Goal: Task Accomplishment & Management: Manage account settings

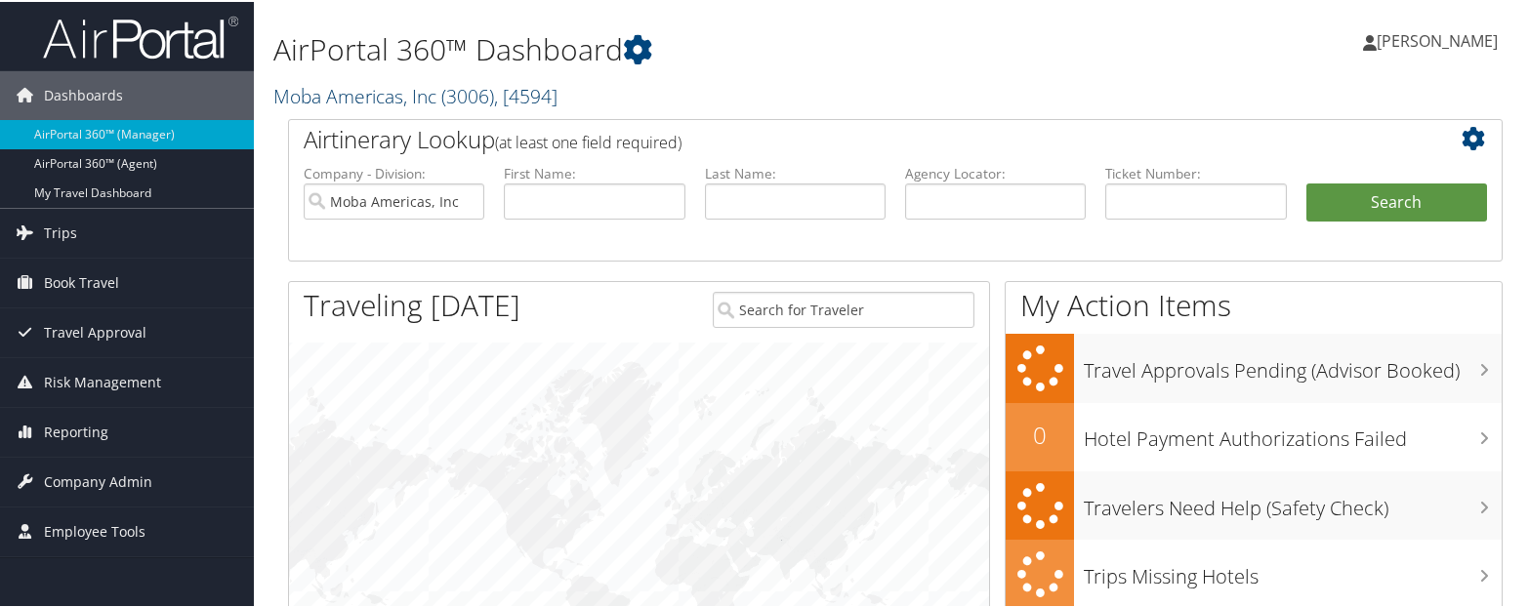
click at [368, 84] on link "Moba Americas, Inc ( 3006 ) , [ 4594 ]" at bounding box center [415, 94] width 284 height 26
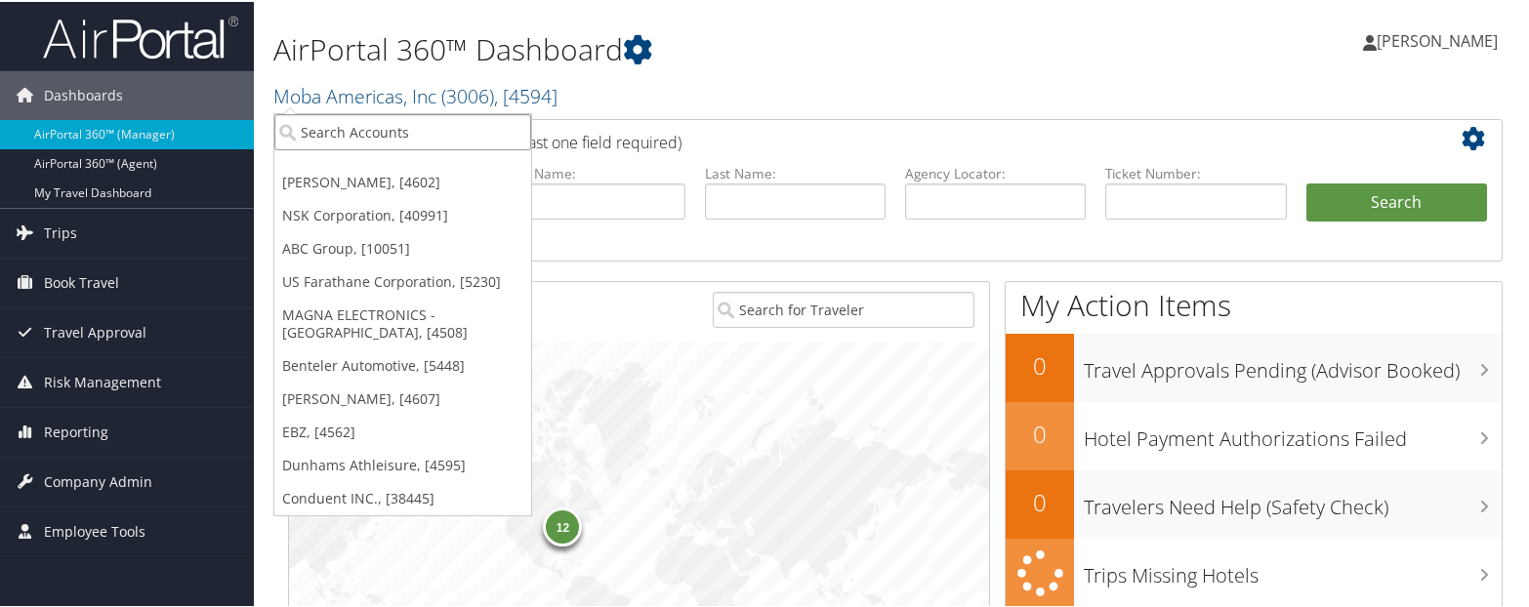
click at [308, 129] on input "search" at bounding box center [402, 130] width 257 height 36
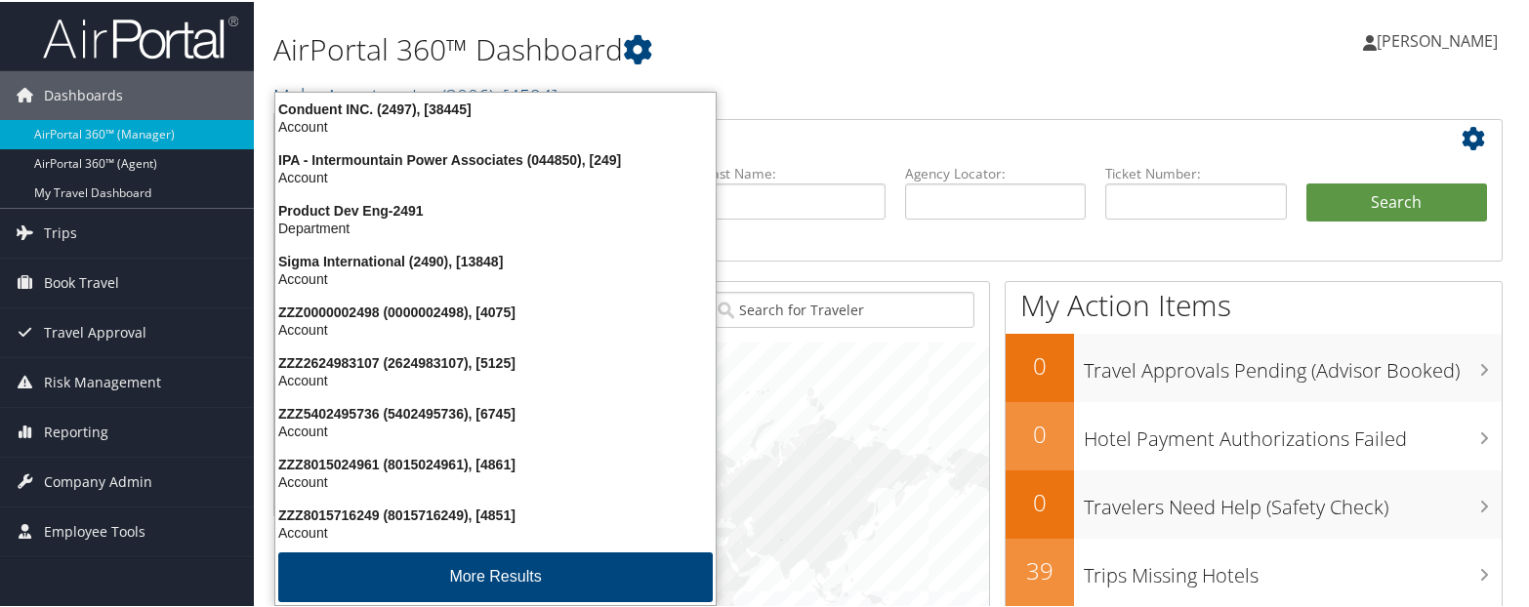
type input "2497"
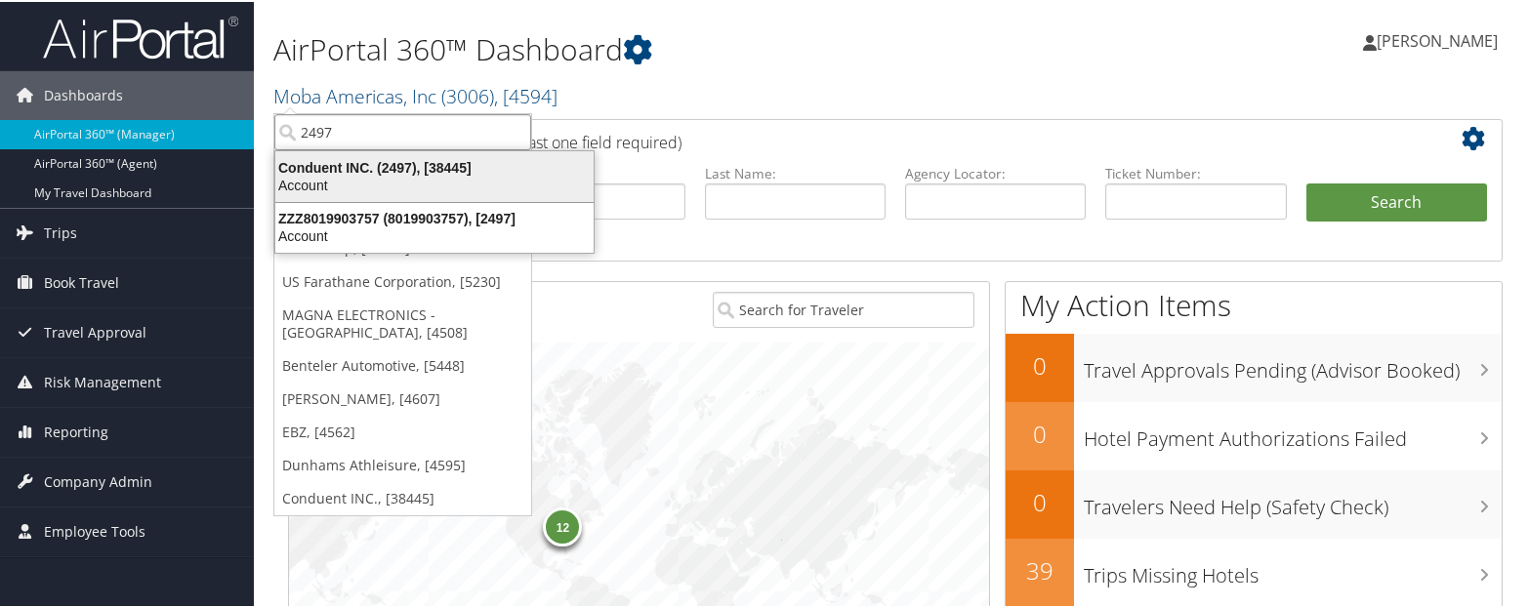
click at [293, 182] on div "Account" at bounding box center [435, 184] width 342 height 18
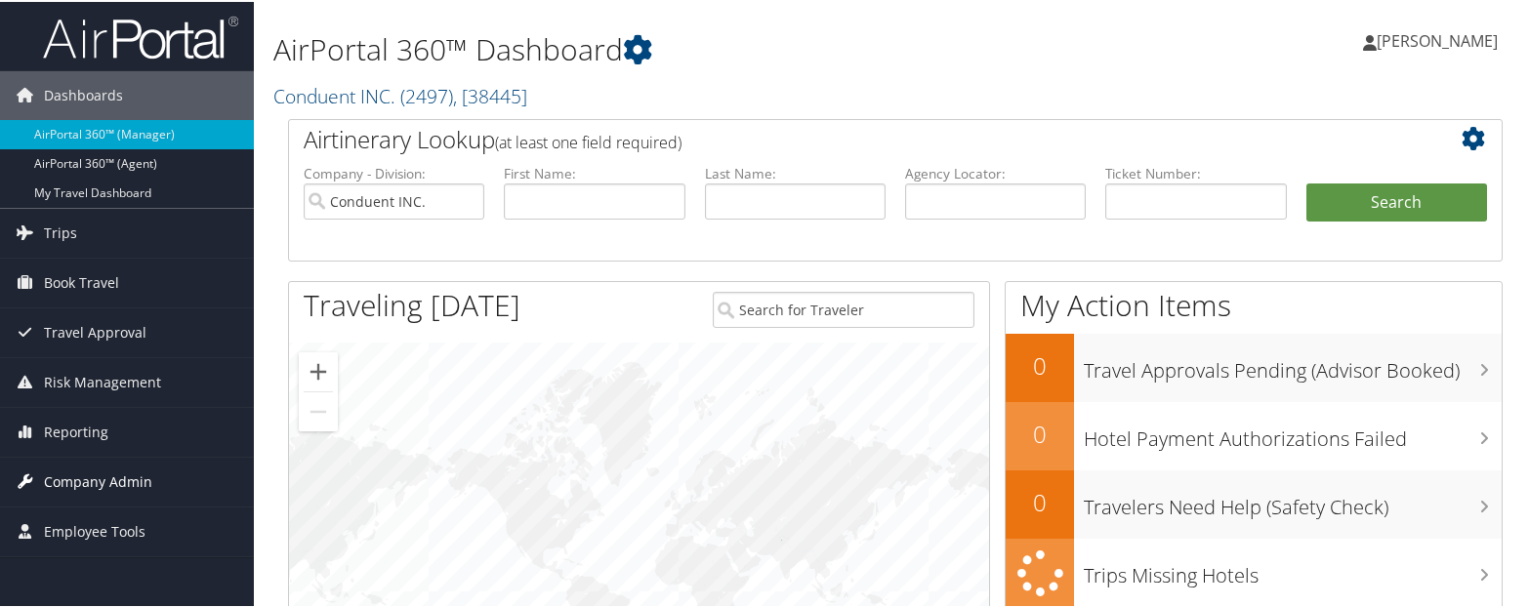
click at [70, 474] on span "Company Admin" at bounding box center [98, 480] width 108 height 49
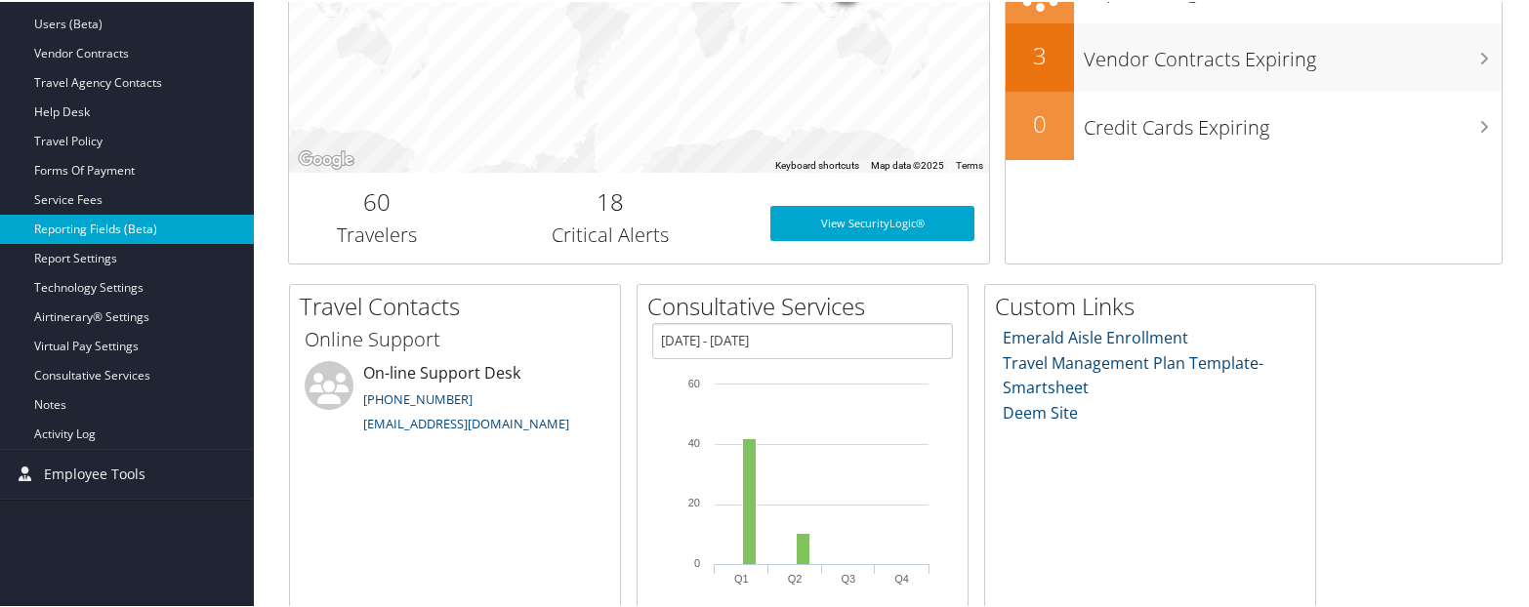
scroll to position [586, 0]
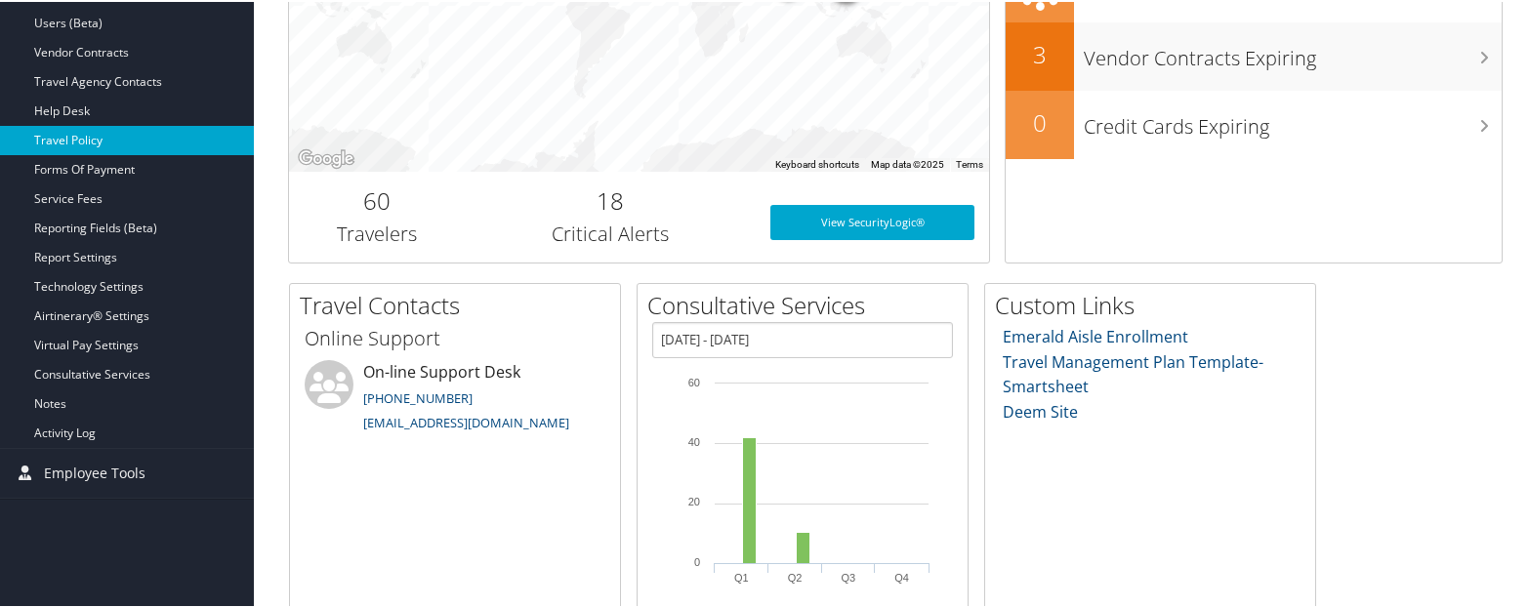
click at [73, 130] on link "Travel Policy" at bounding box center [127, 138] width 254 height 29
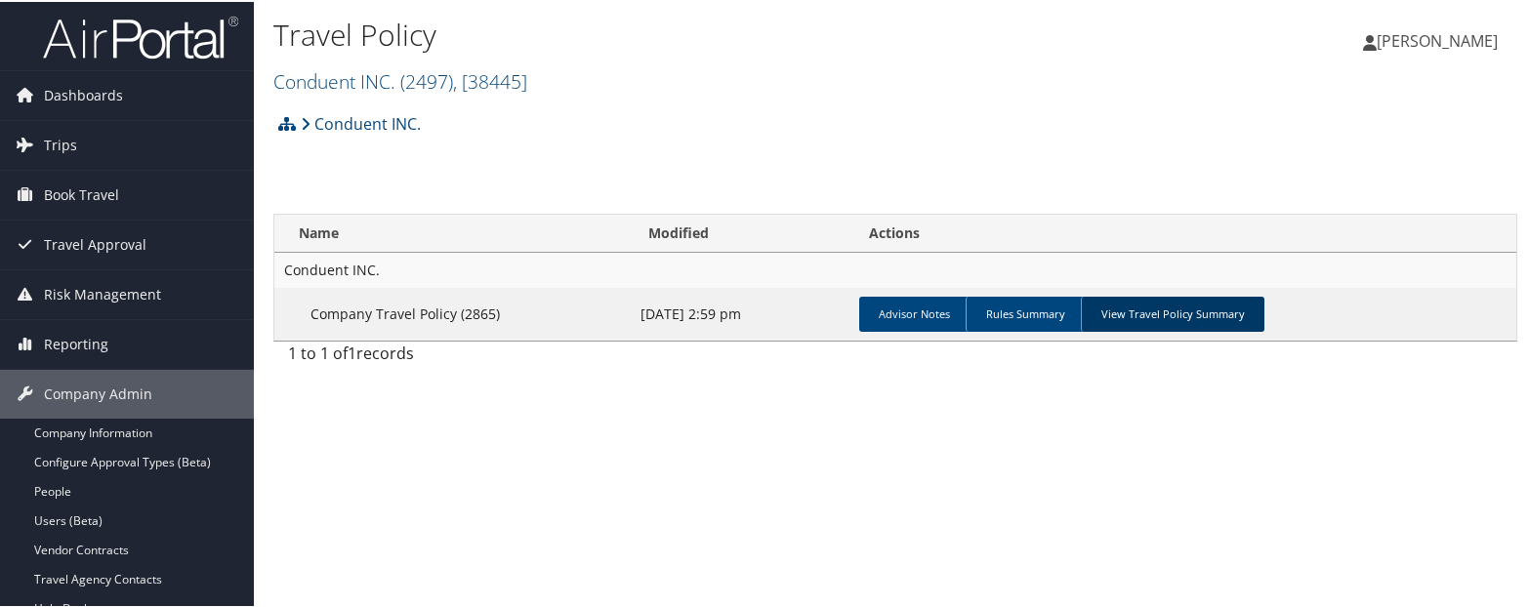
click at [1149, 311] on link "View Travel Policy Summary" at bounding box center [1173, 312] width 184 height 35
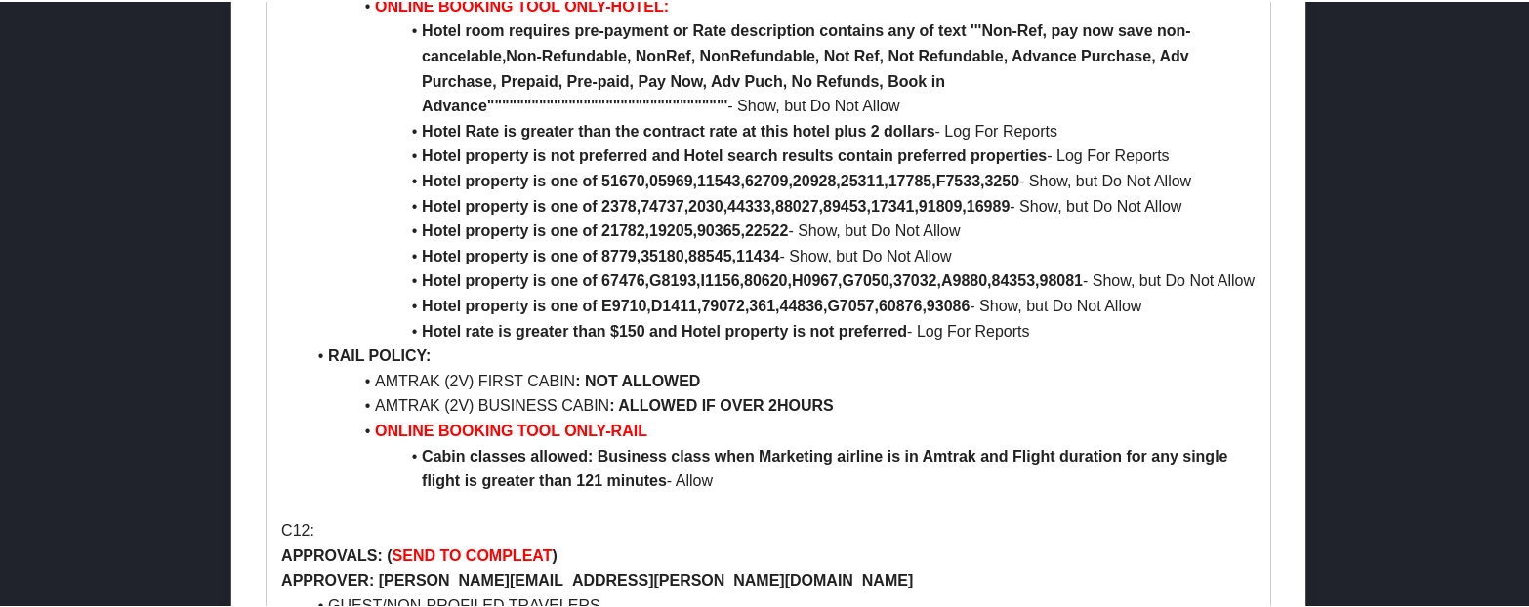
scroll to position [2539, 0]
